Goal: Transaction & Acquisition: Purchase product/service

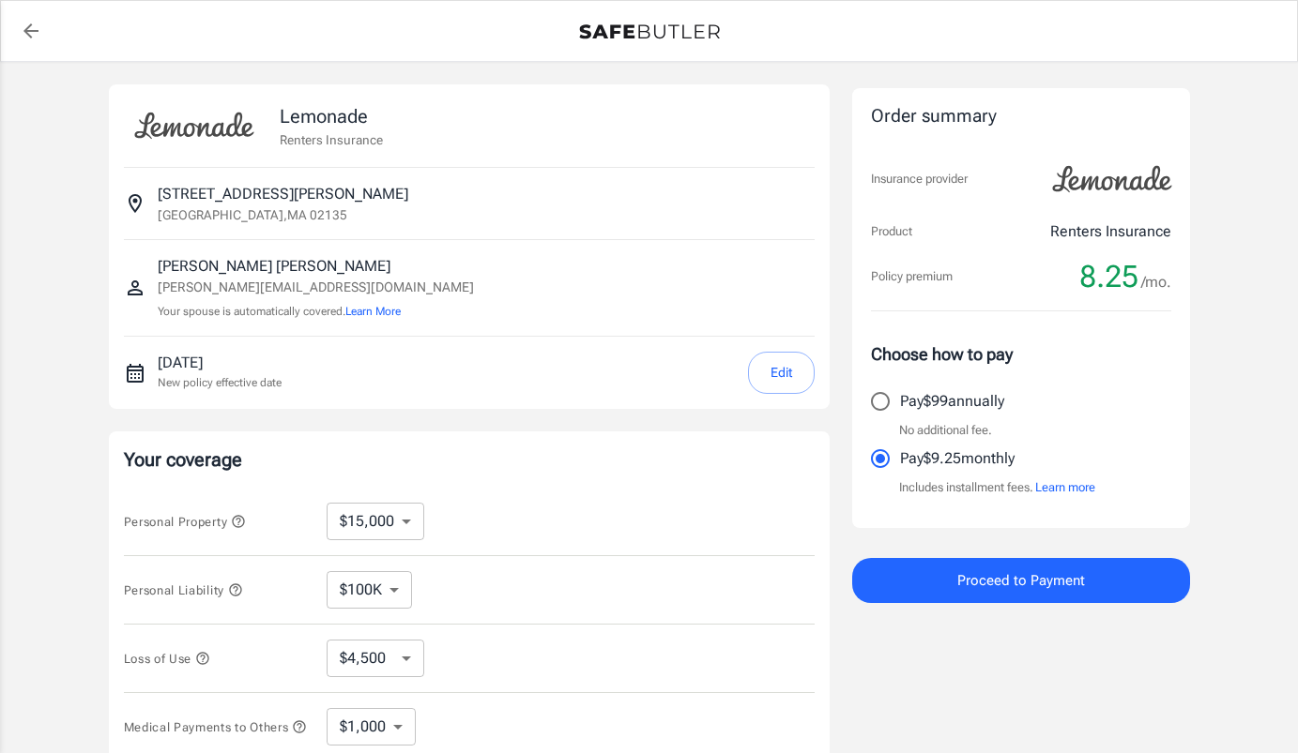
select select "15000"
select select "500"
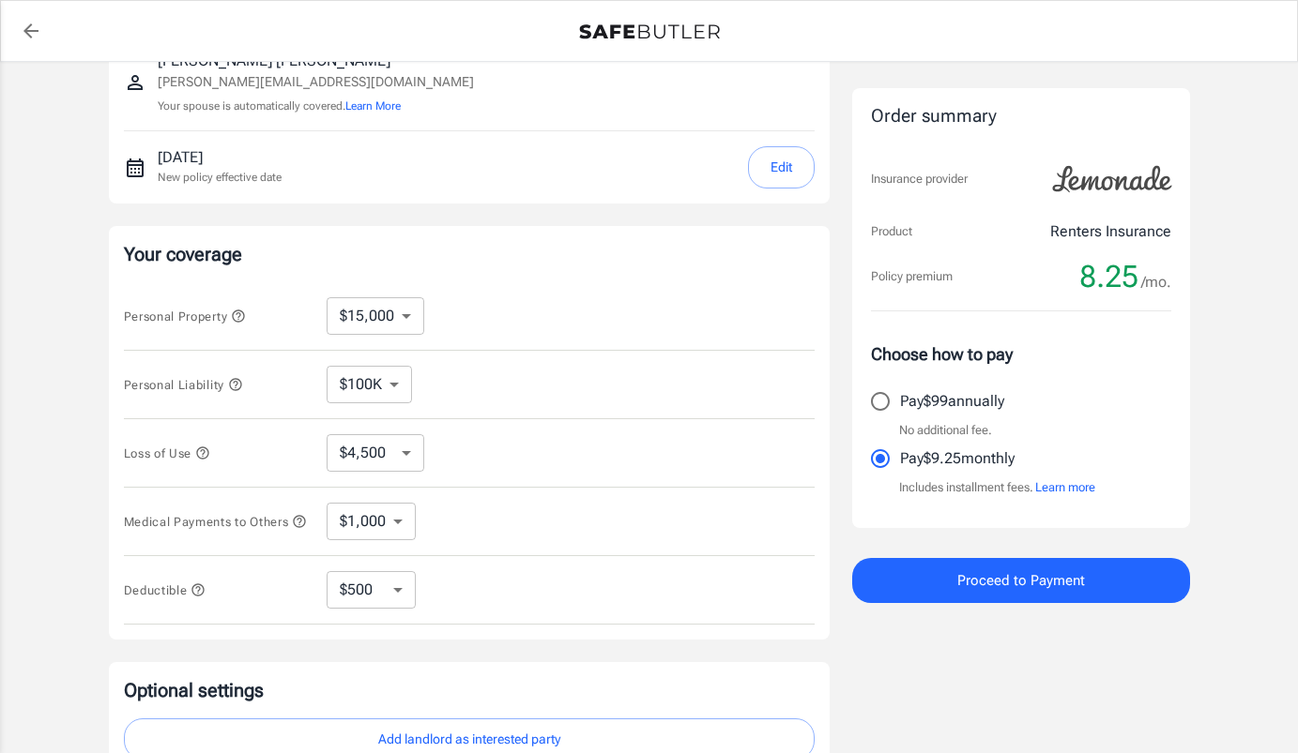
scroll to position [266, 0]
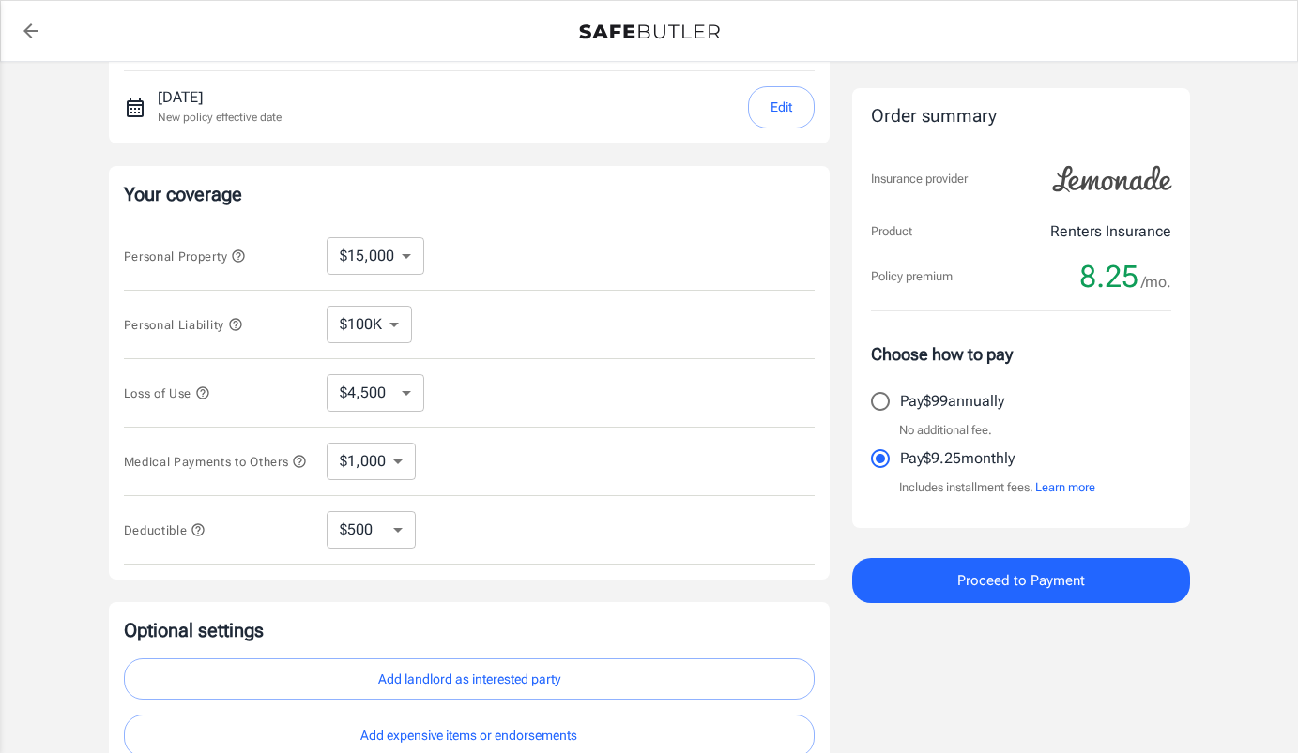
click at [410, 257] on select "$10,000 $15,000 $20,000 $25,000 $30,000 $40,000 $50,000 $100K $150K $200K $250K" at bounding box center [376, 256] width 98 height 38
select select "10000"
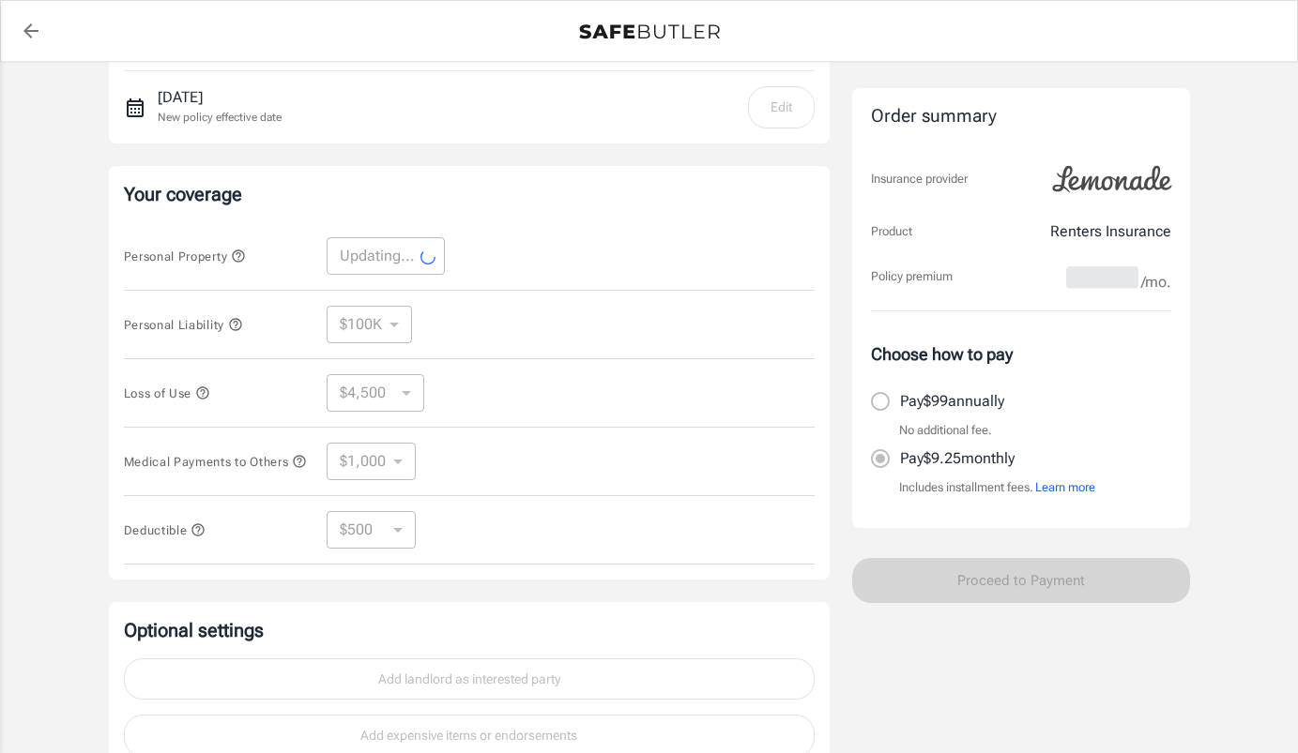
select select "10000"
select select "3000"
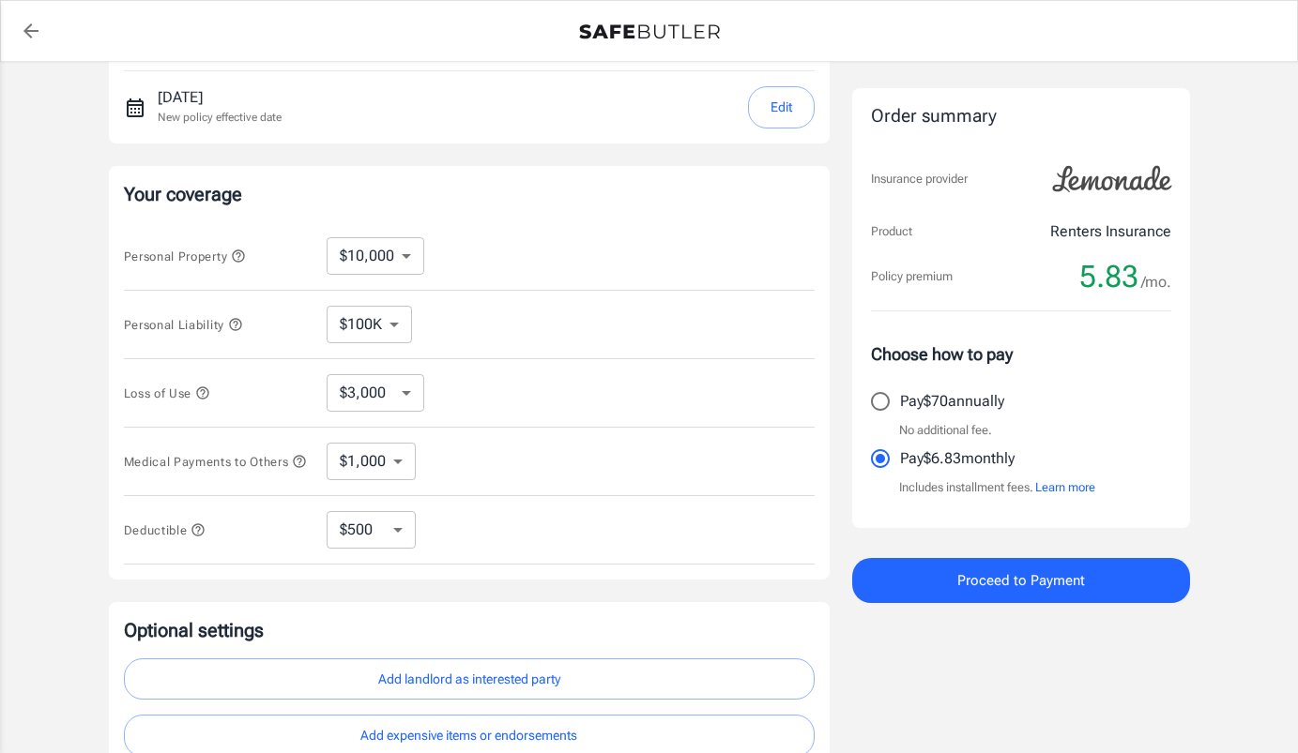
click at [392, 325] on select "$100K $200K $300K $400K $500K $1M" at bounding box center [369, 325] width 85 height 38
click at [327, 306] on select "$100K $200K $300K $400K $500K $1M" at bounding box center [369, 325] width 85 height 38
click at [414, 391] on select "$3,000 $6,000 $12,000 $21,000 $36,000 $60,000 $96,000 $153K $198K" at bounding box center [376, 393] width 98 height 38
click at [327, 374] on select "$3,000 $6,000 $12,000 $21,000 $36,000 $60,000 $96,000 $153K $198K" at bounding box center [376, 393] width 98 height 38
click at [401, 460] on select "$1,000 $2,000 $3,000 $4,000 $5,000" at bounding box center [371, 462] width 89 height 38
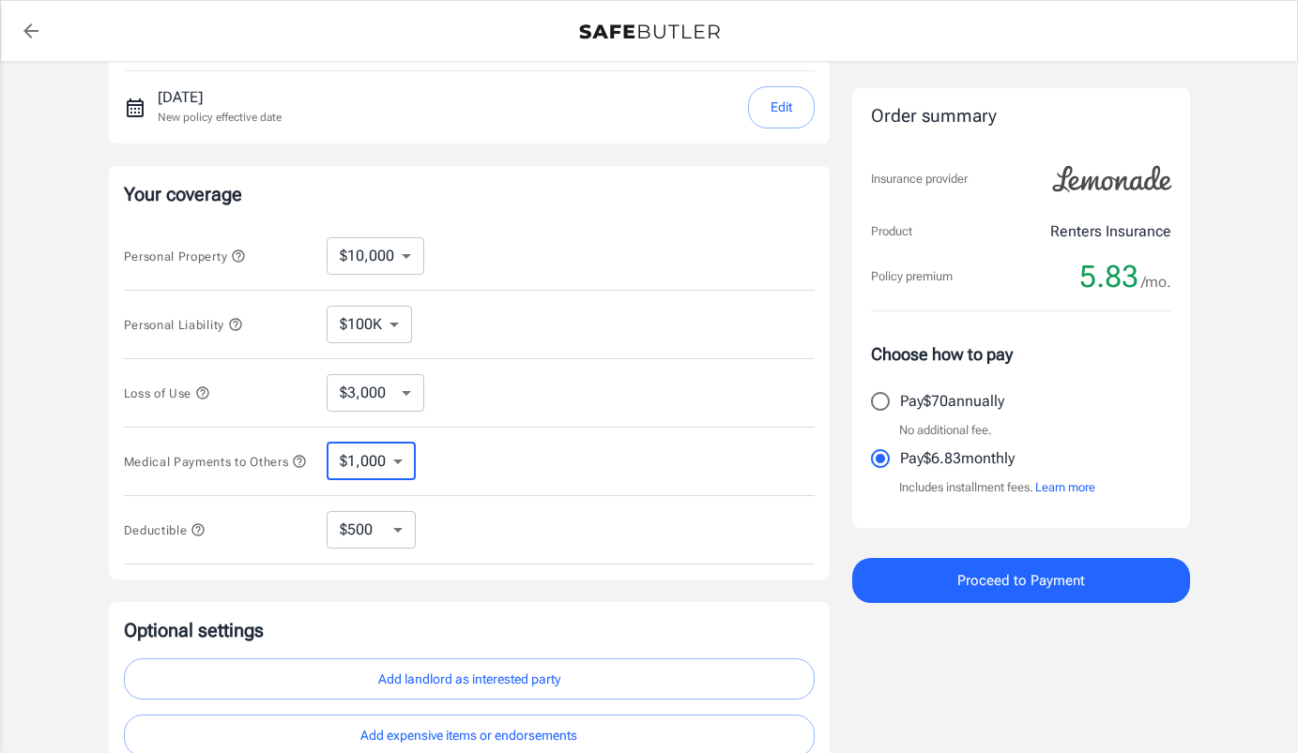
click at [327, 446] on select "$1,000 $2,000 $3,000 $4,000 $5,000" at bounding box center [371, 462] width 89 height 38
click at [406, 539] on select "$250 $500 $1,000 $2,500" at bounding box center [371, 530] width 89 height 38
select select "2500"
click at [396, 535] on select "$250 $500 $1,000 $2,500" at bounding box center [371, 530] width 89 height 38
select select "1000"
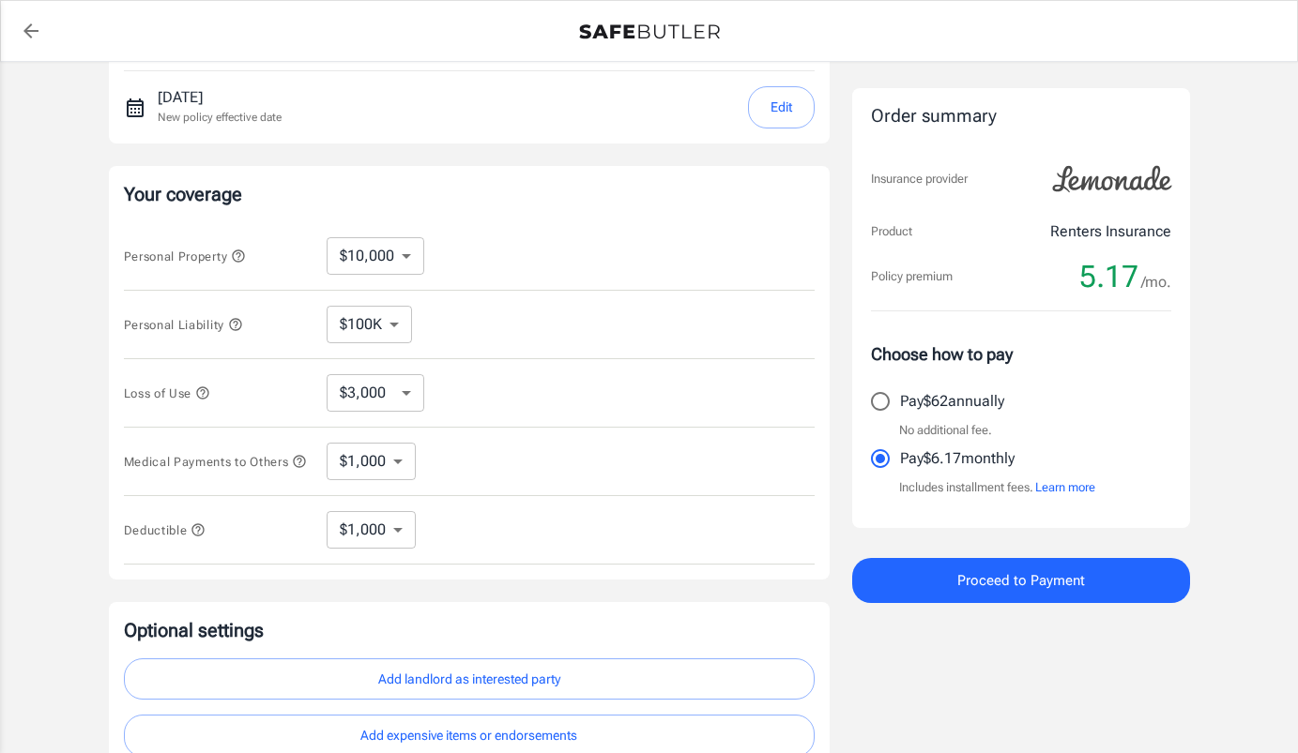
click at [382, 531] on select "$250 $500 $1,000 $2,500" at bounding box center [371, 530] width 89 height 38
select select "500"
click at [399, 534] on select "$250 $500 $1,000 $2,500" at bounding box center [371, 530] width 89 height 38
select select "250"
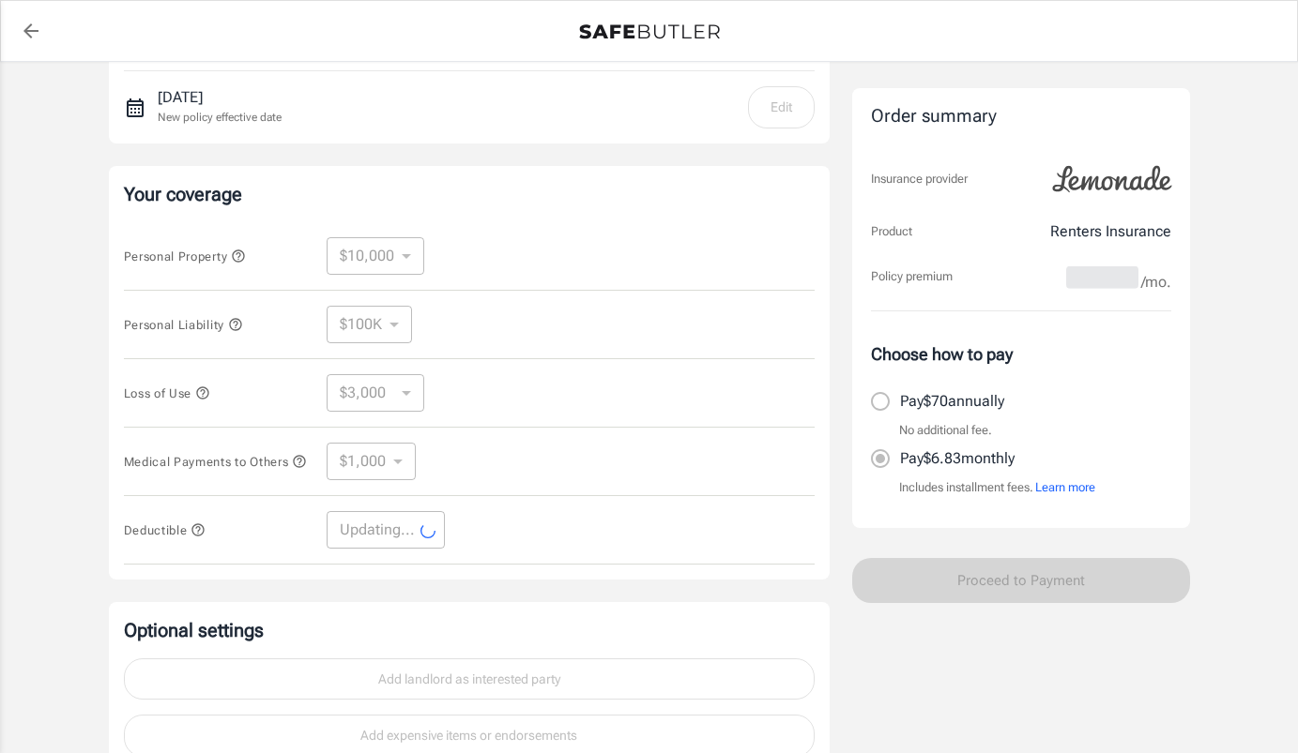
select select "250"
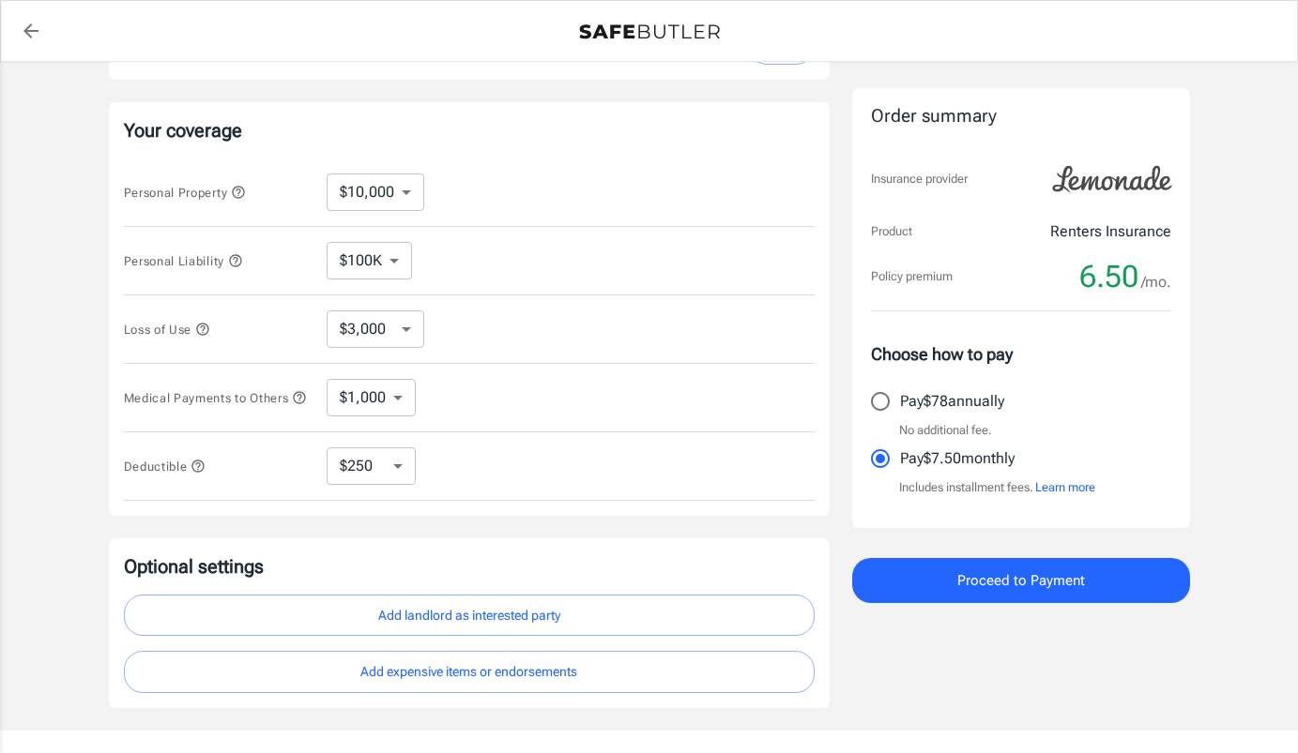
scroll to position [328, 0]
click at [403, 395] on select "$1,000 $2,000 $3,000 $4,000 $5,000" at bounding box center [371, 399] width 89 height 38
click at [327, 383] on select "$1,000 $2,000 $3,000 $4,000 $5,000" at bounding box center [371, 399] width 89 height 38
click at [293, 404] on icon "button" at bounding box center [299, 398] width 12 height 12
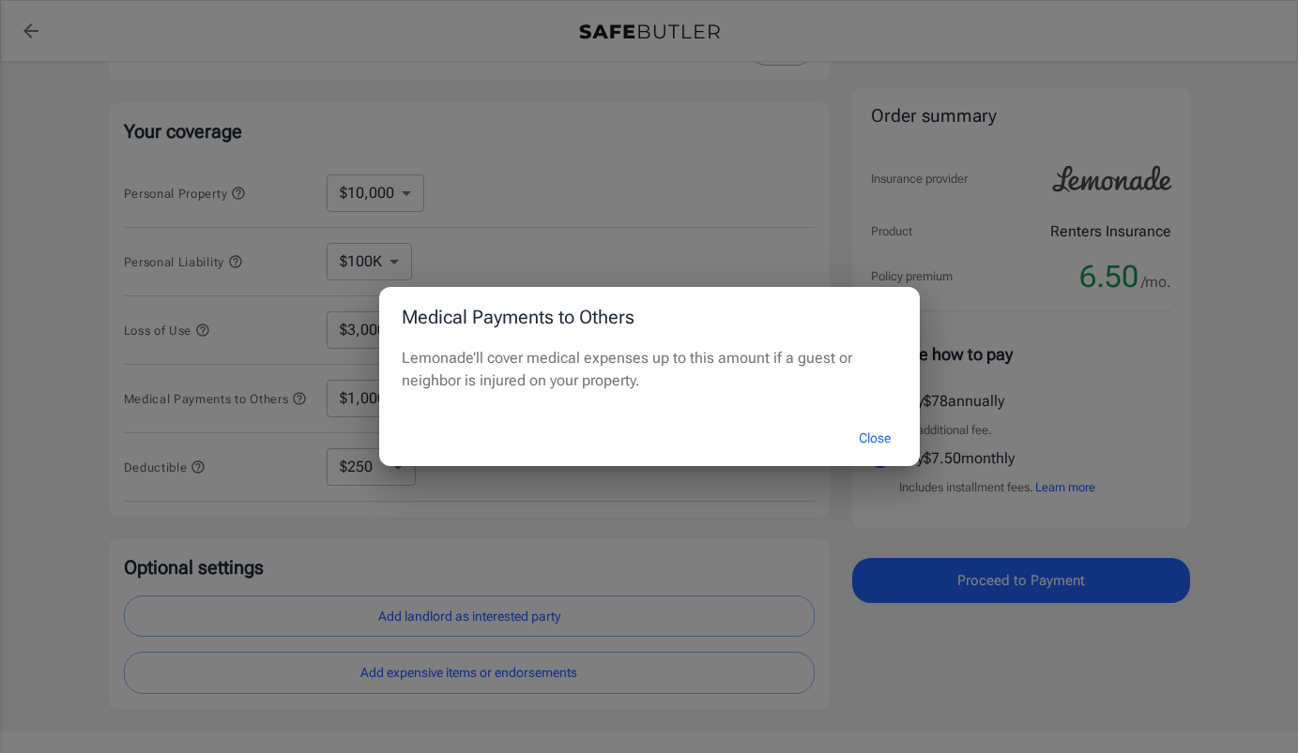
click at [132, 412] on div "Medical Payments to Others Lemonade’ll cover medical expenses up to this amount…" at bounding box center [649, 376] width 1298 height 753
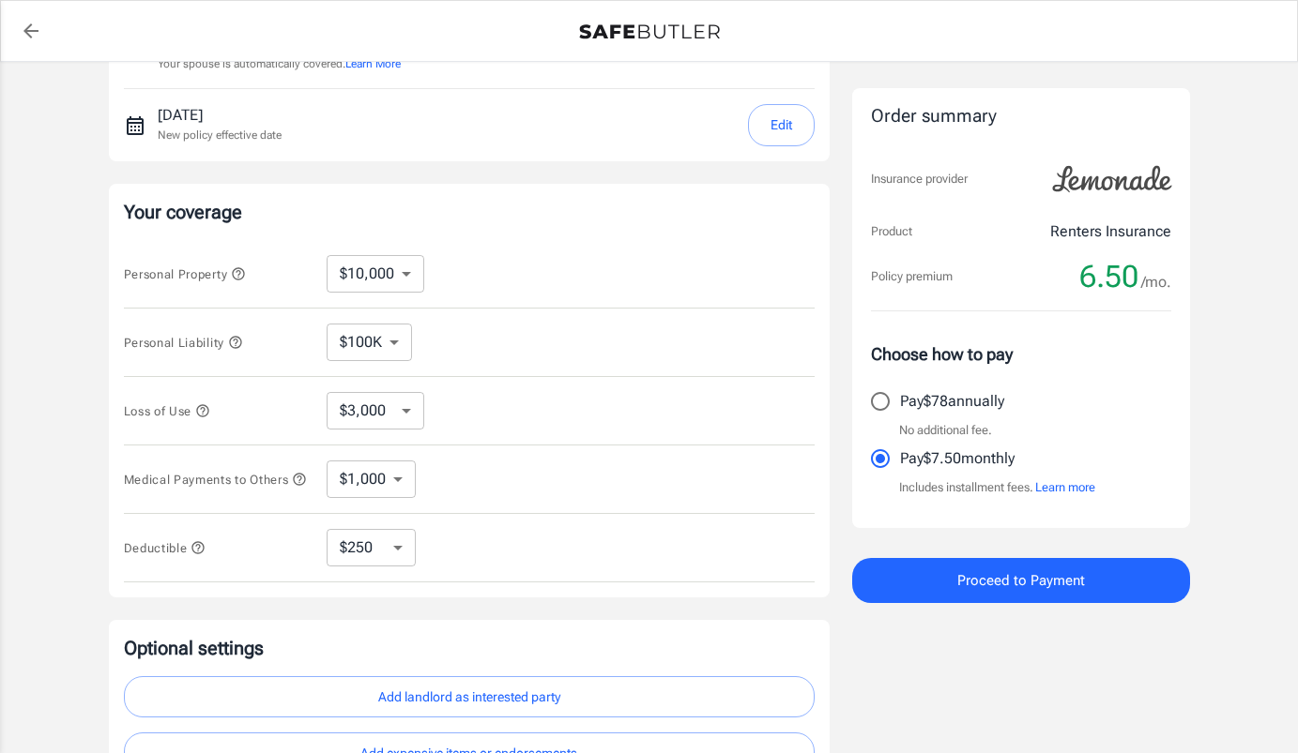
scroll to position [246, 0]
click at [418, 408] on select "$3,000 $6,000 $12,000 $21,000 $36,000 $60,000 $96,000 $153K $198K" at bounding box center [376, 413] width 98 height 38
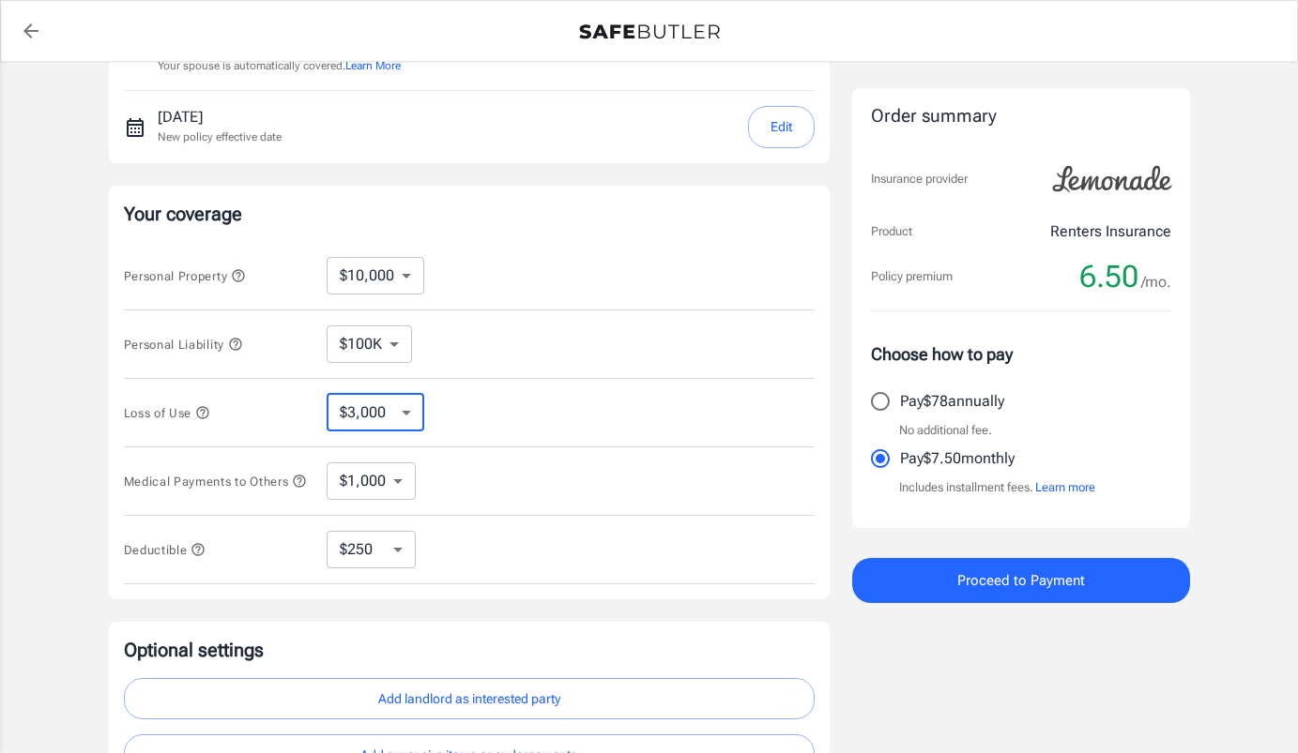
click at [204, 411] on icon "button" at bounding box center [202, 412] width 15 height 15
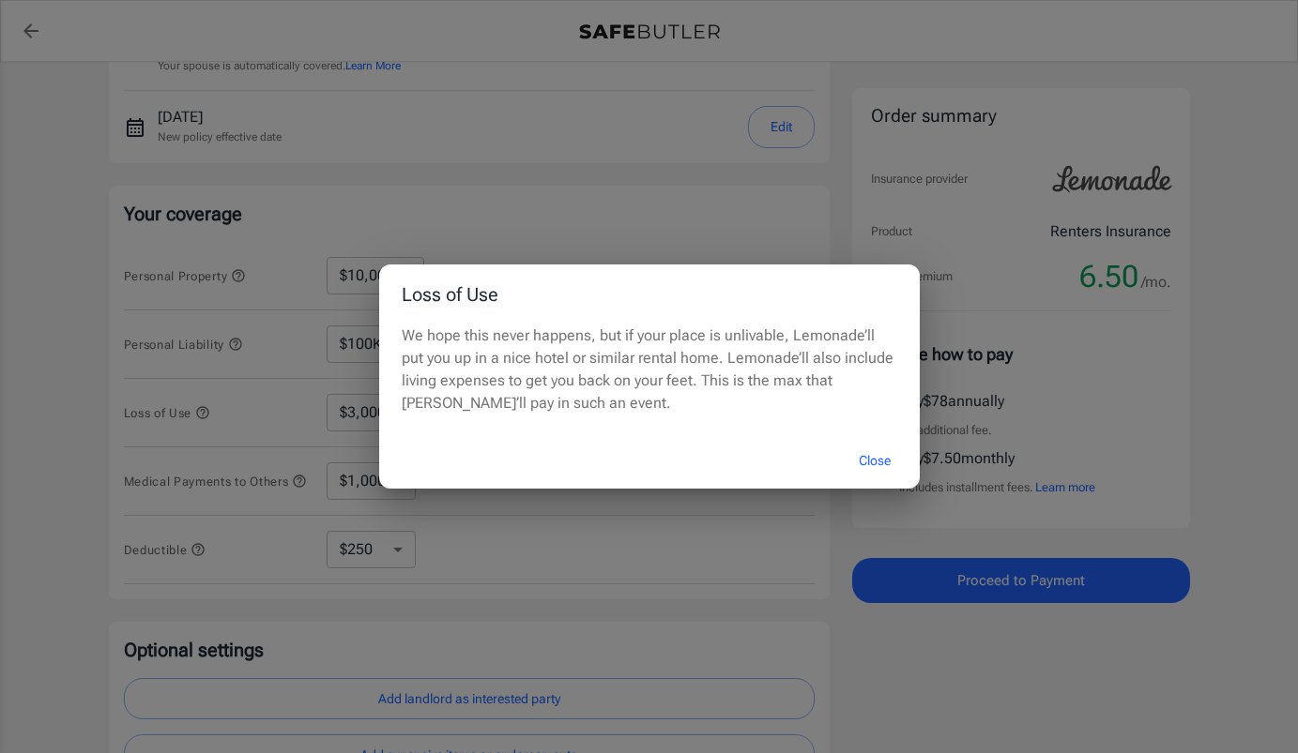
click at [204, 411] on div "Loss of Use We hope this never happens, but if your place is unlivable, Lemonad…" at bounding box center [649, 376] width 1298 height 753
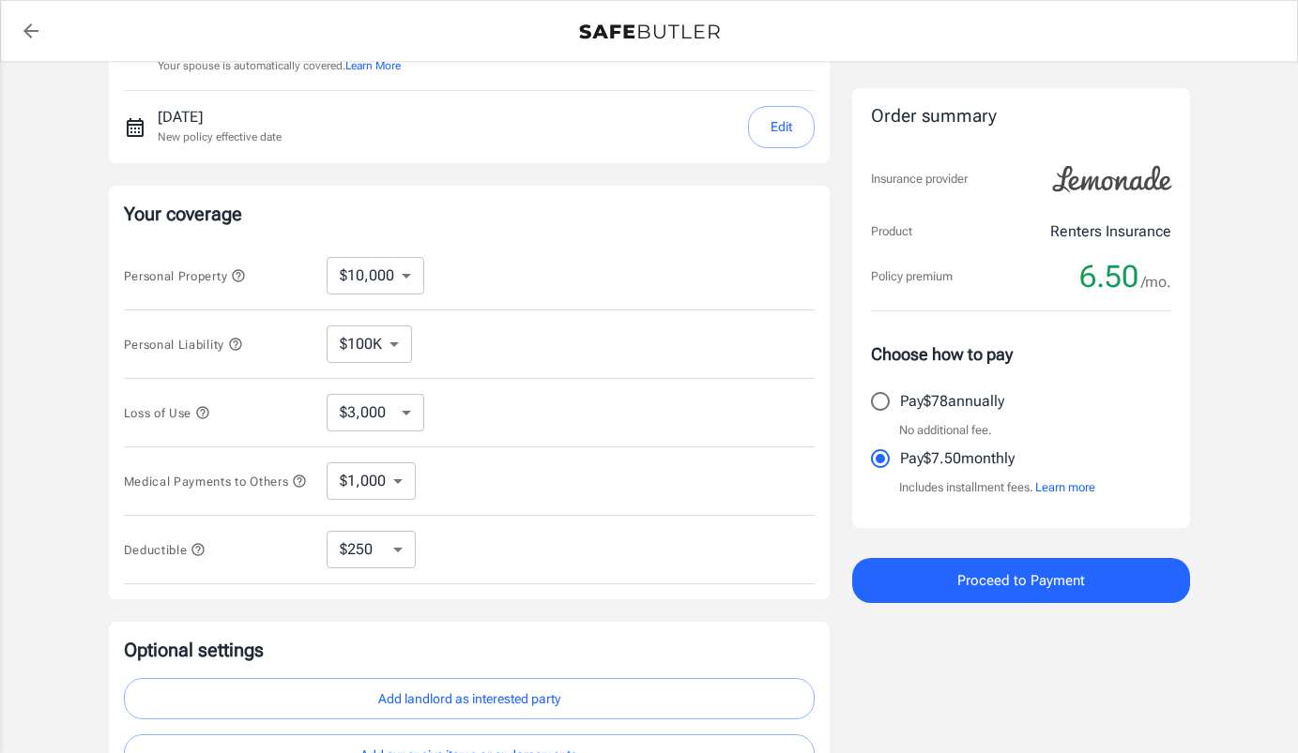
click at [391, 410] on select "$3,000 $6,000 $12,000 $21,000 $36,000 $60,000 $96,000 $153K $198K" at bounding box center [376, 413] width 98 height 38
select select "6000"
click at [397, 405] on select "$3,000 $6,000 $12,000 $21,000 $36,000 $60,000 $96,000 $153K $198K" at bounding box center [376, 413] width 98 height 38
select select "3000"
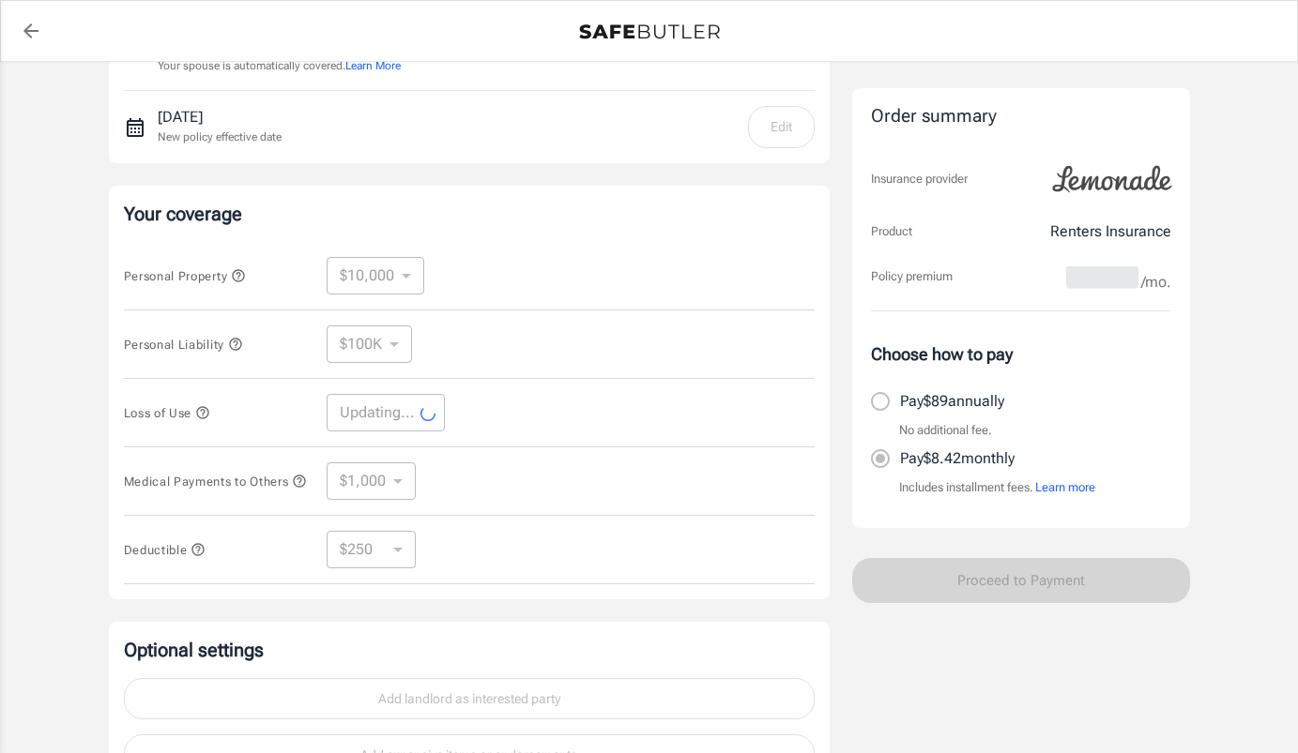
select select "3000"
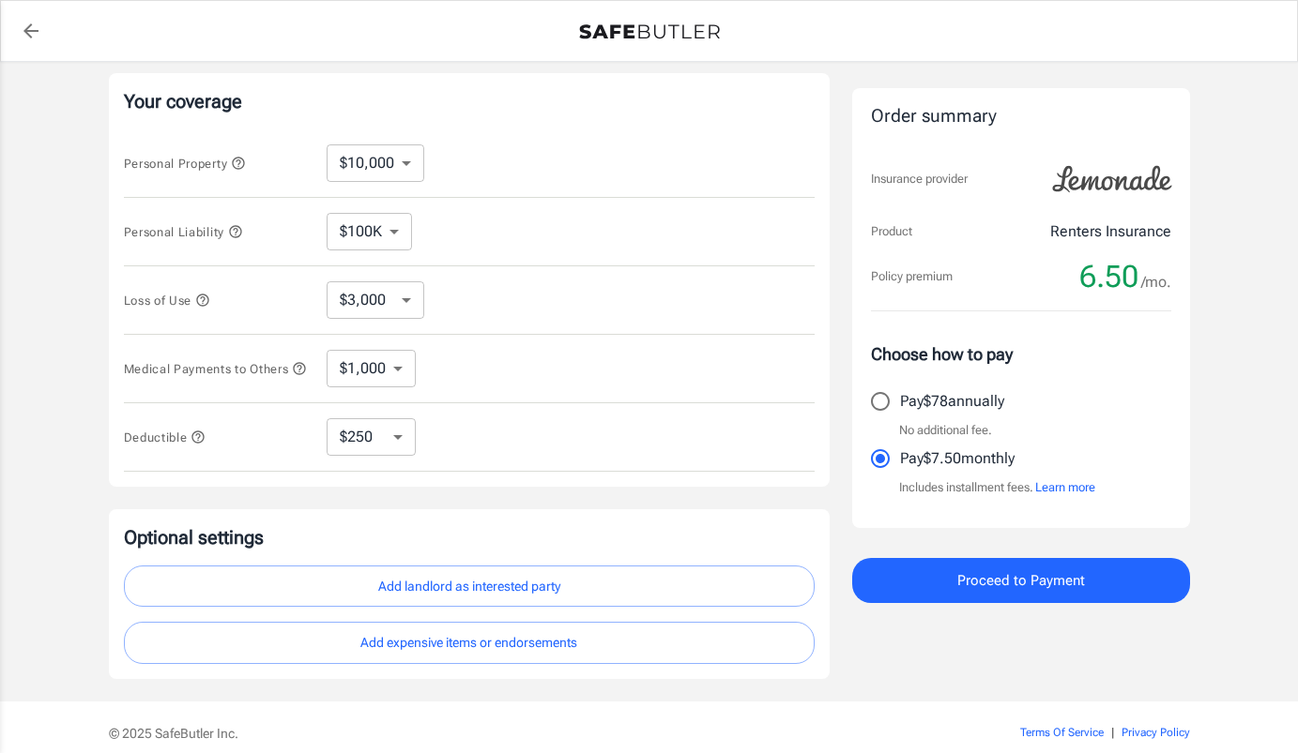
scroll to position [446, 0]
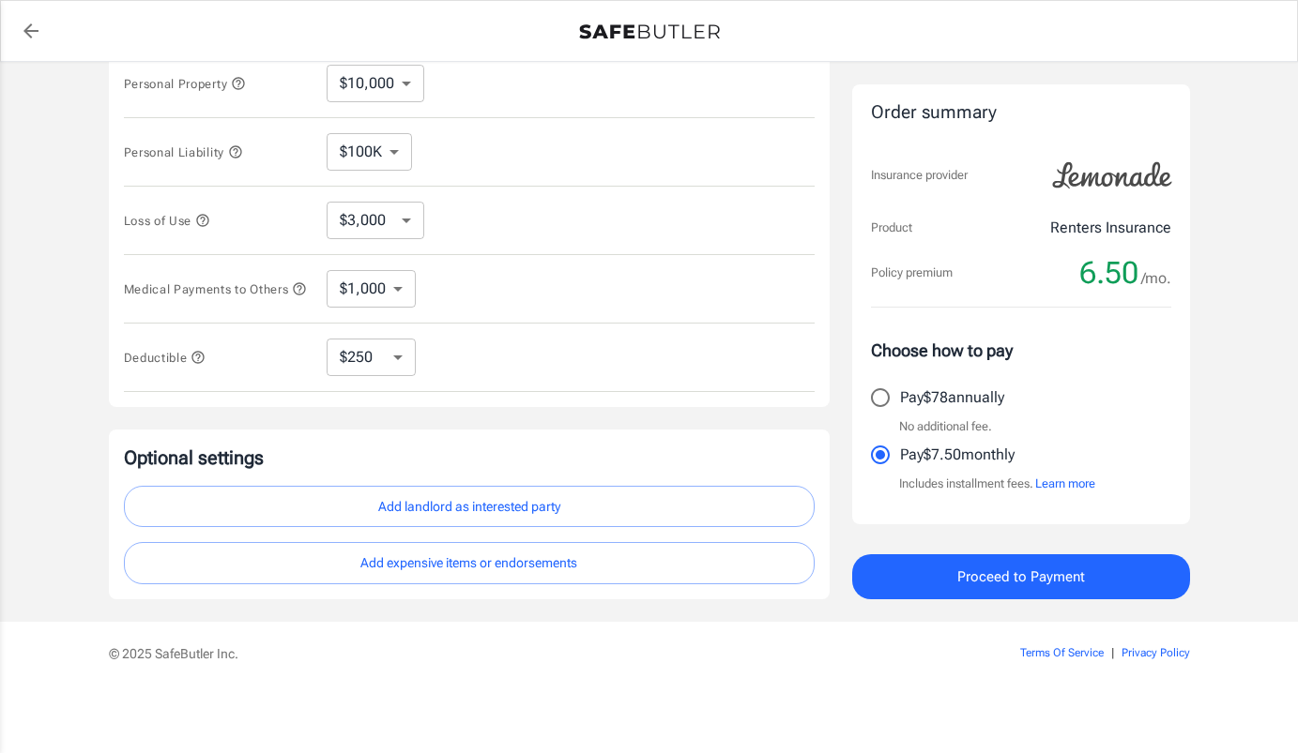
click at [907, 563] on button "Proceed to Payment" at bounding box center [1021, 577] width 338 height 45
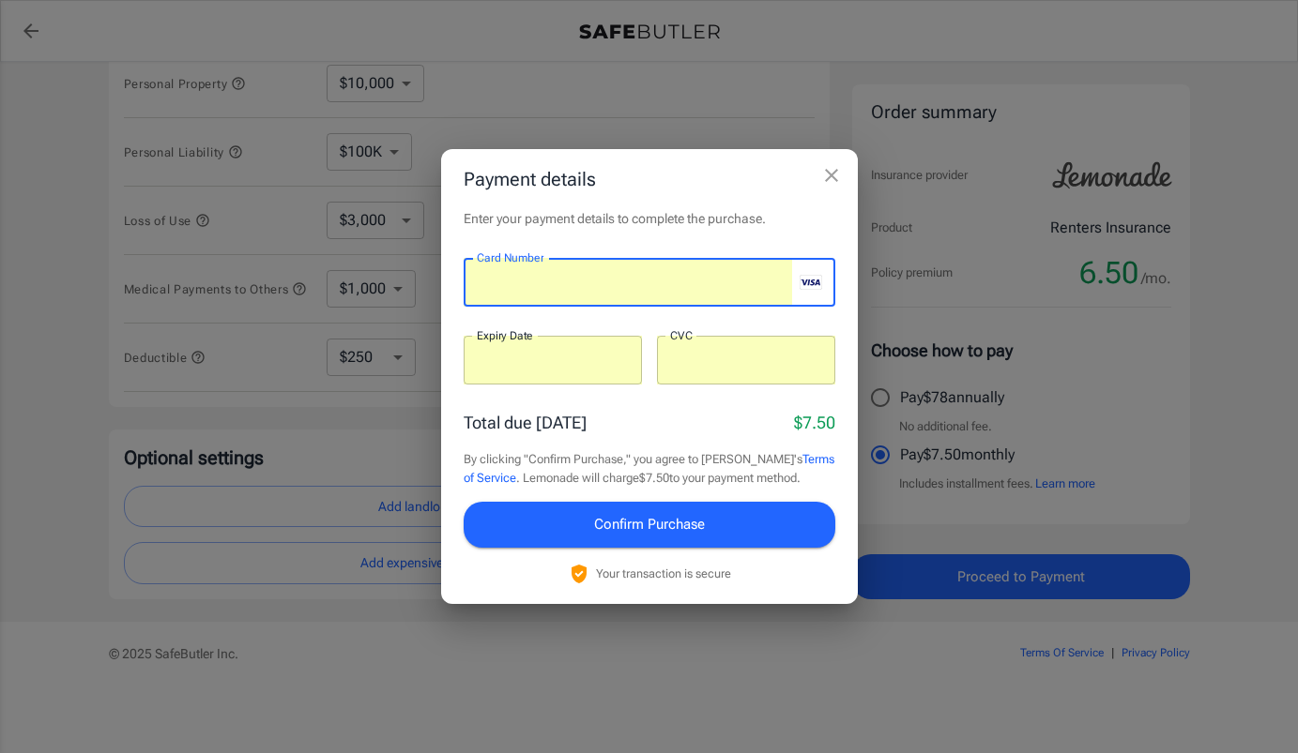
click at [685, 516] on span "Confirm Purchase" at bounding box center [649, 524] width 111 height 24
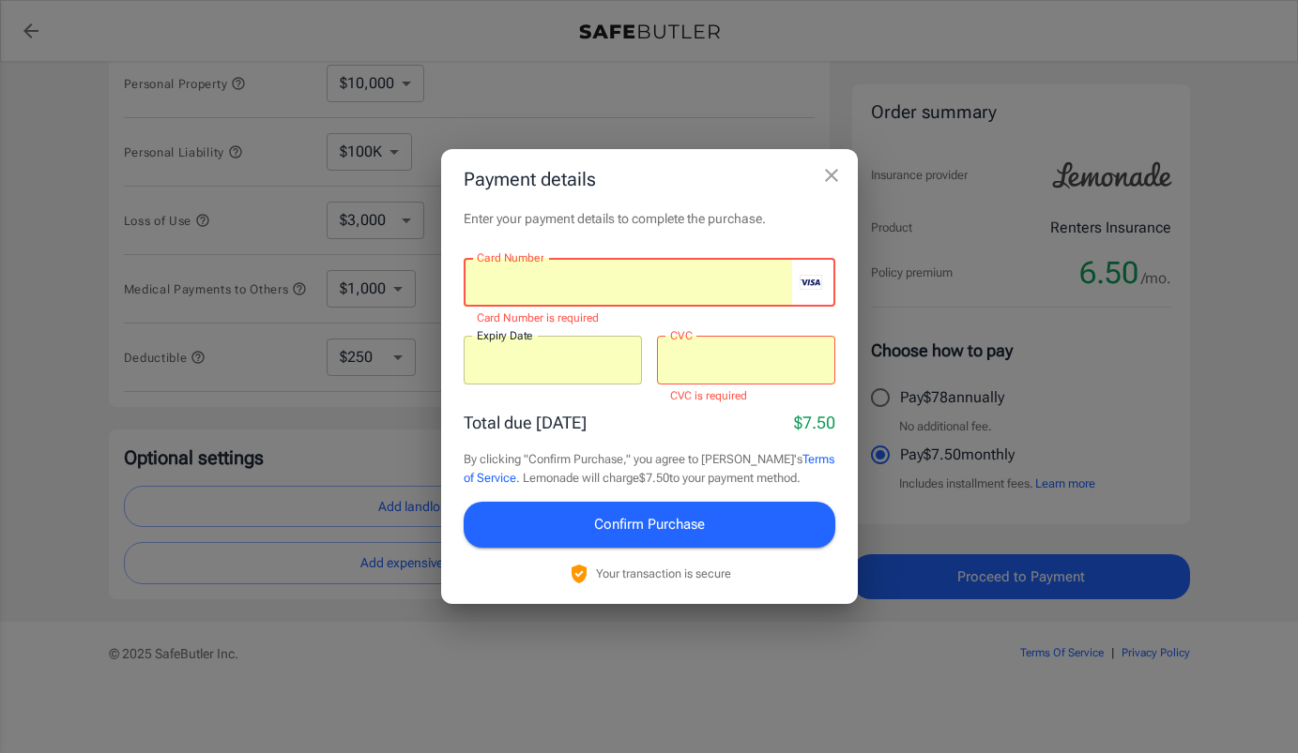
click at [704, 343] on div at bounding box center [746, 360] width 178 height 49
click at [696, 370] on div at bounding box center [746, 360] width 178 height 49
click at [594, 532] on span "Confirm Purchase" at bounding box center [649, 524] width 111 height 24
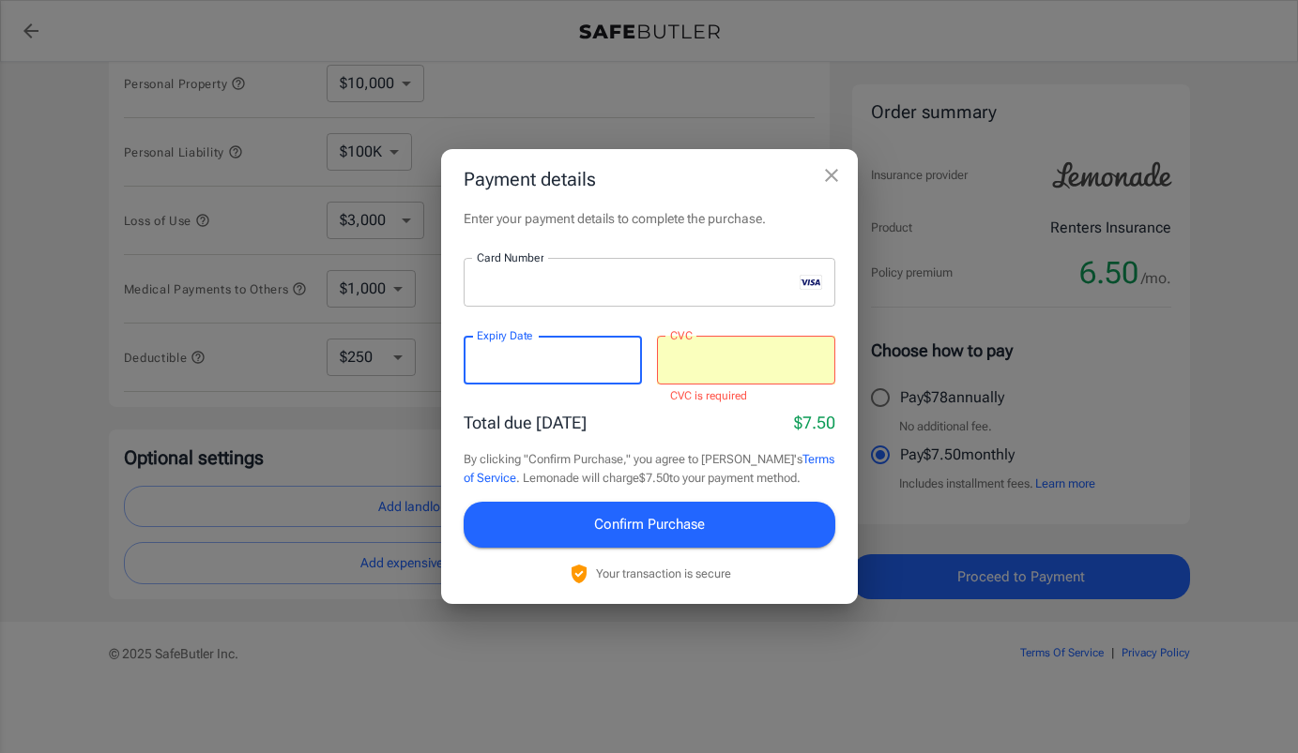
click at [752, 381] on div at bounding box center [746, 360] width 178 height 49
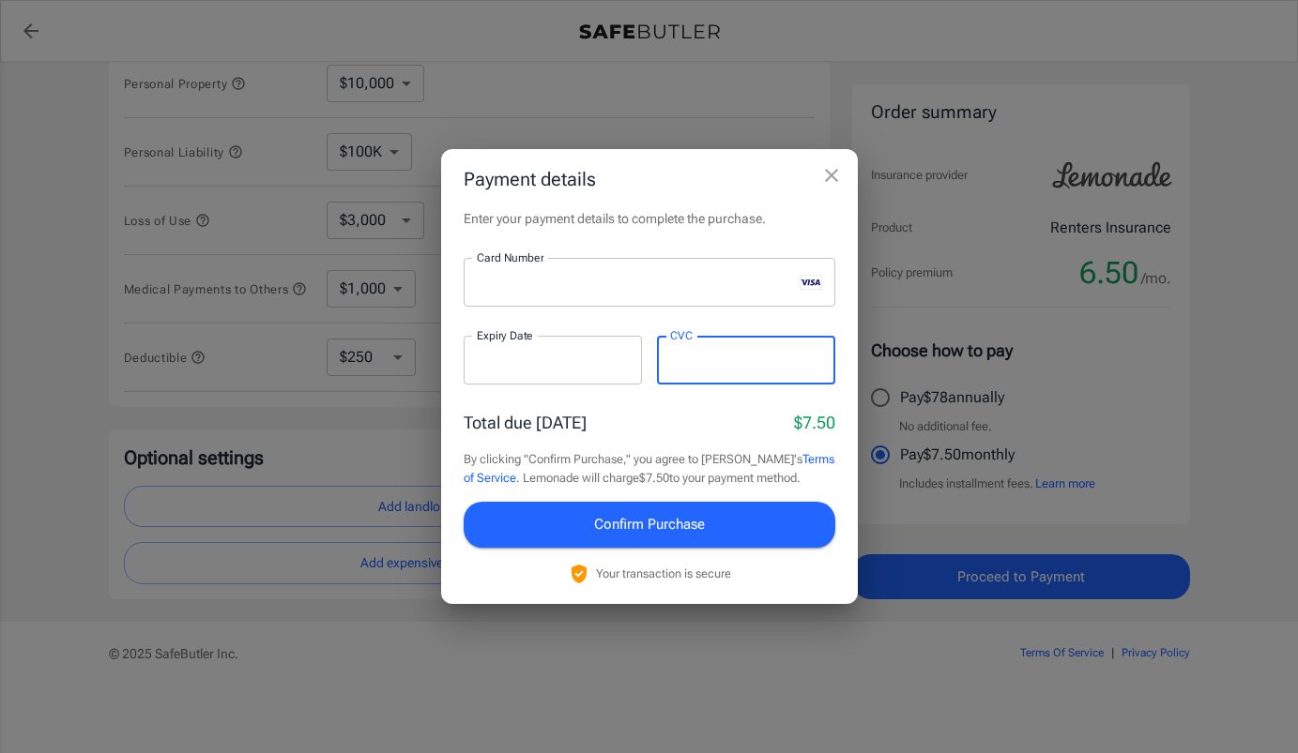
click at [665, 422] on div "Total due [DATE] $7.50" at bounding box center [649, 422] width 372 height 25
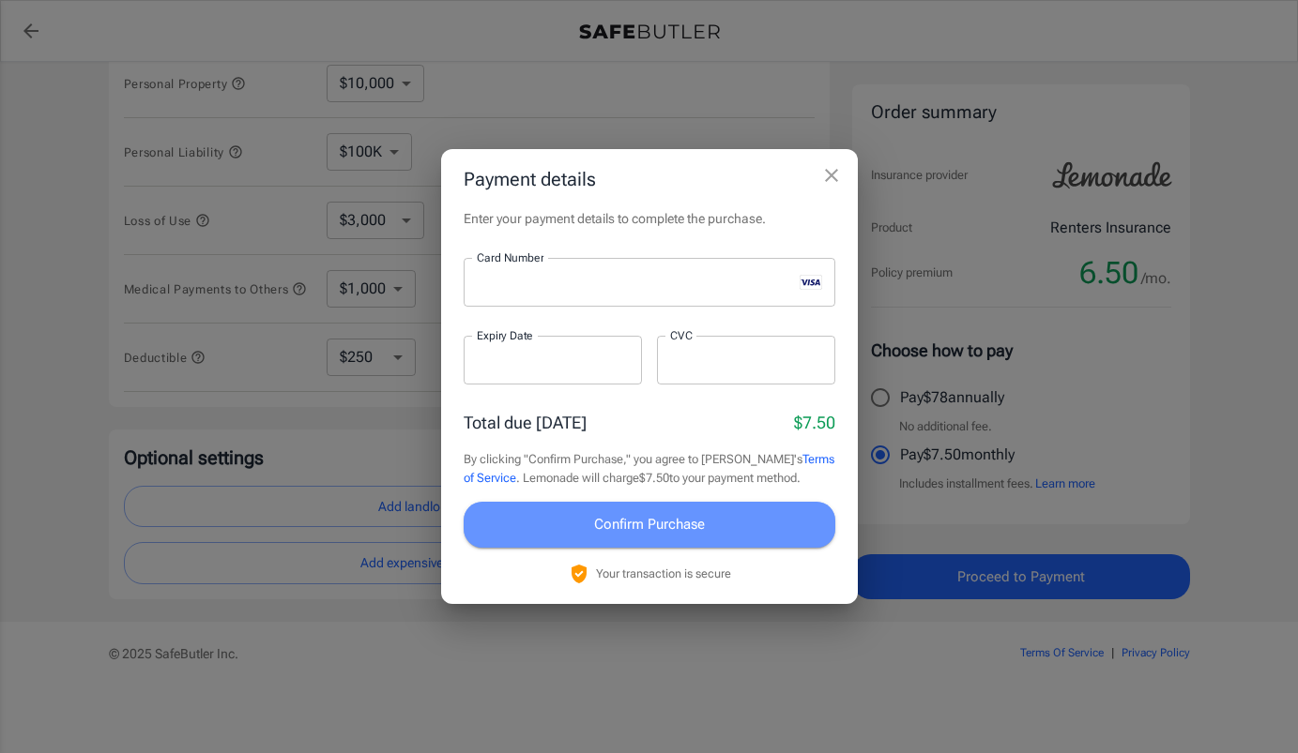
click at [640, 514] on span "Confirm Purchase" at bounding box center [649, 524] width 111 height 24
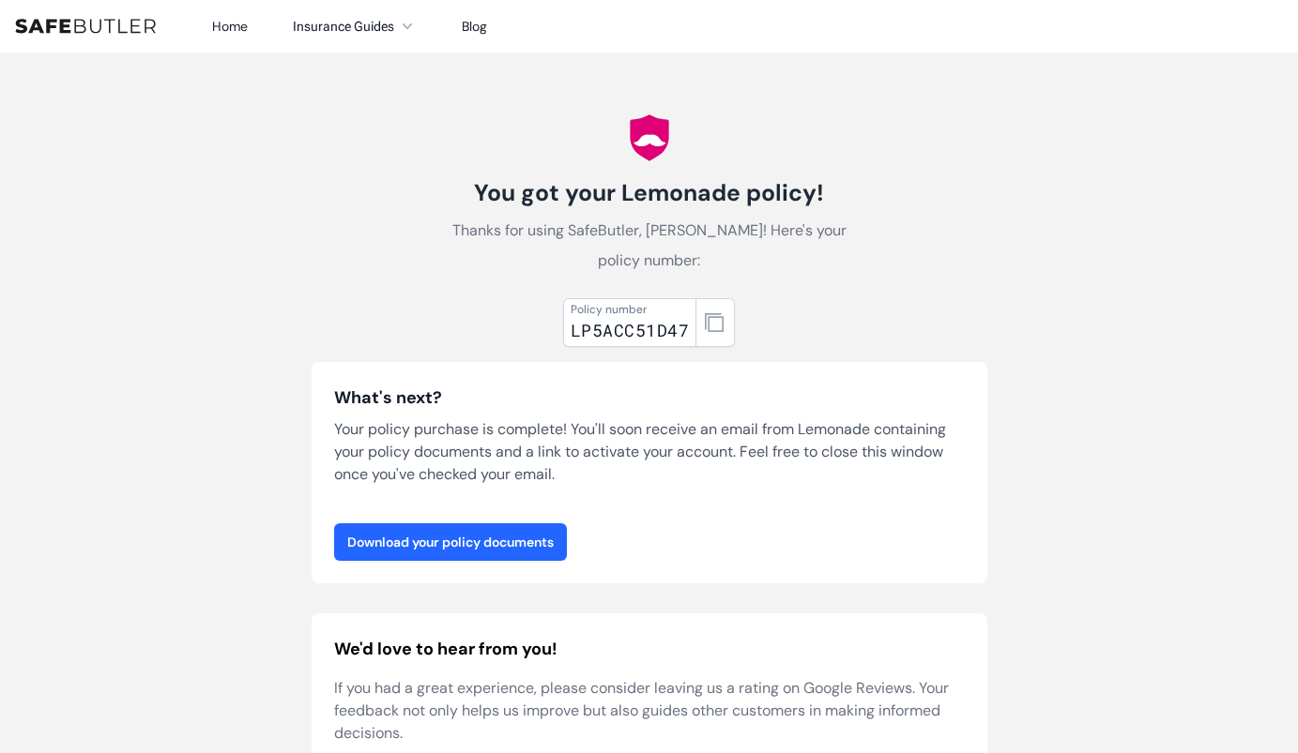
click at [441, 548] on link "Download your policy documents" at bounding box center [450, 543] width 233 height 38
